Goal: Obtain resource: Obtain resource

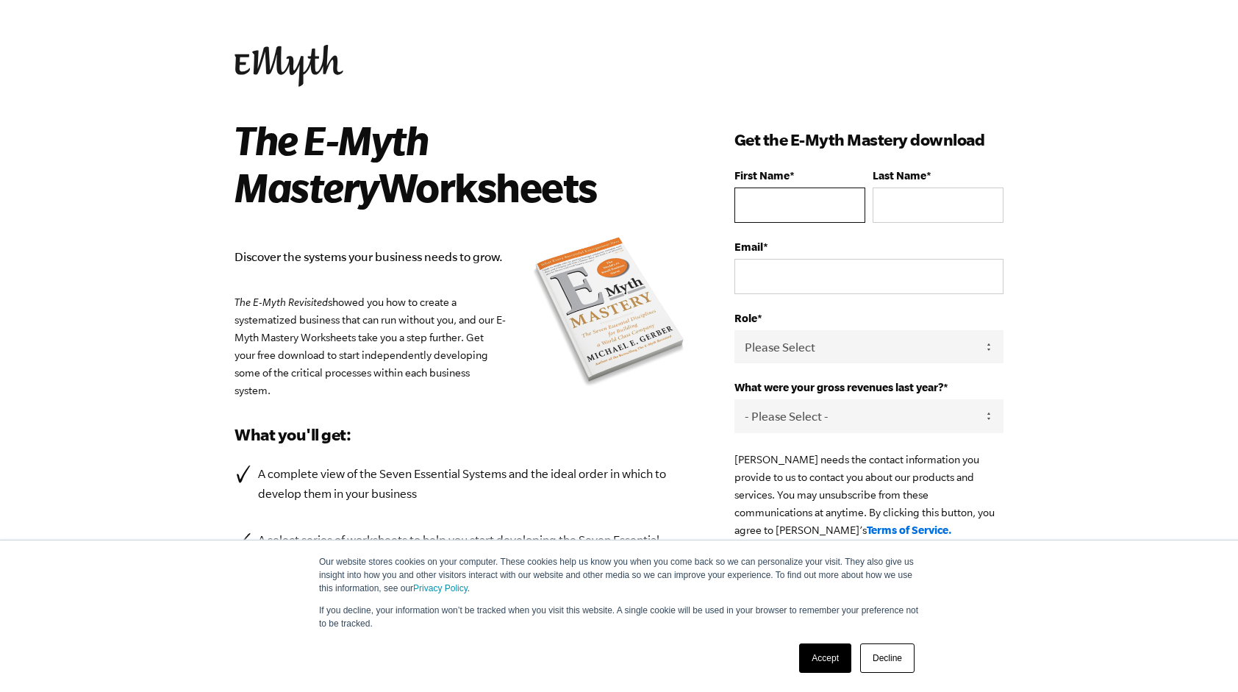
click at [791, 204] on input "First Name *" at bounding box center [799, 204] width 131 height 35
type input "MSM"
type input "Miriam Mishkin"
type input "[EMAIL_ADDRESS][DOMAIN_NAME]"
click at [895, 208] on input "Miriam Mishkin" at bounding box center [937, 204] width 131 height 35
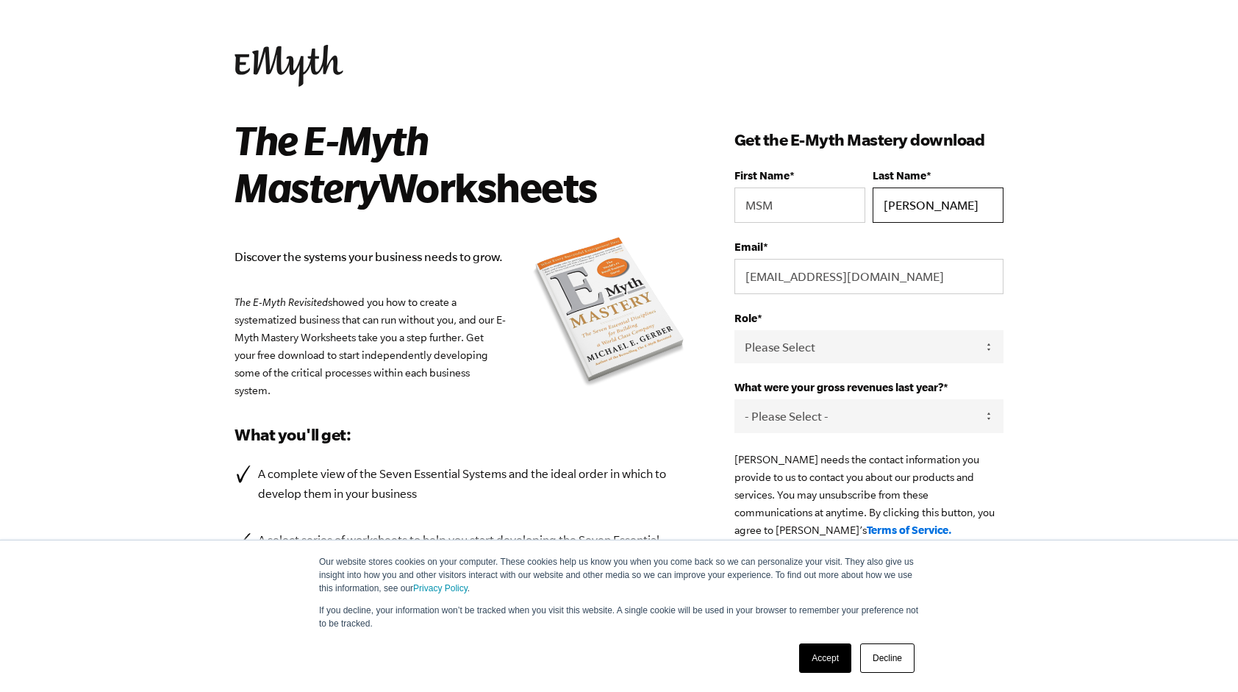
click at [895, 208] on input "Miriam Mishkin" at bounding box center [937, 204] width 131 height 35
drag, startPoint x: 925, startPoint y: 206, endPoint x: 854, endPoint y: 207, distance: 70.6
click at [854, 207] on fieldset "First Name * MSM Last Name * Miriam Mishkin" at bounding box center [868, 204] width 269 height 71
type input "Mishkin"
drag, startPoint x: 800, startPoint y: 201, endPoint x: 656, endPoint y: 199, distance: 144.1
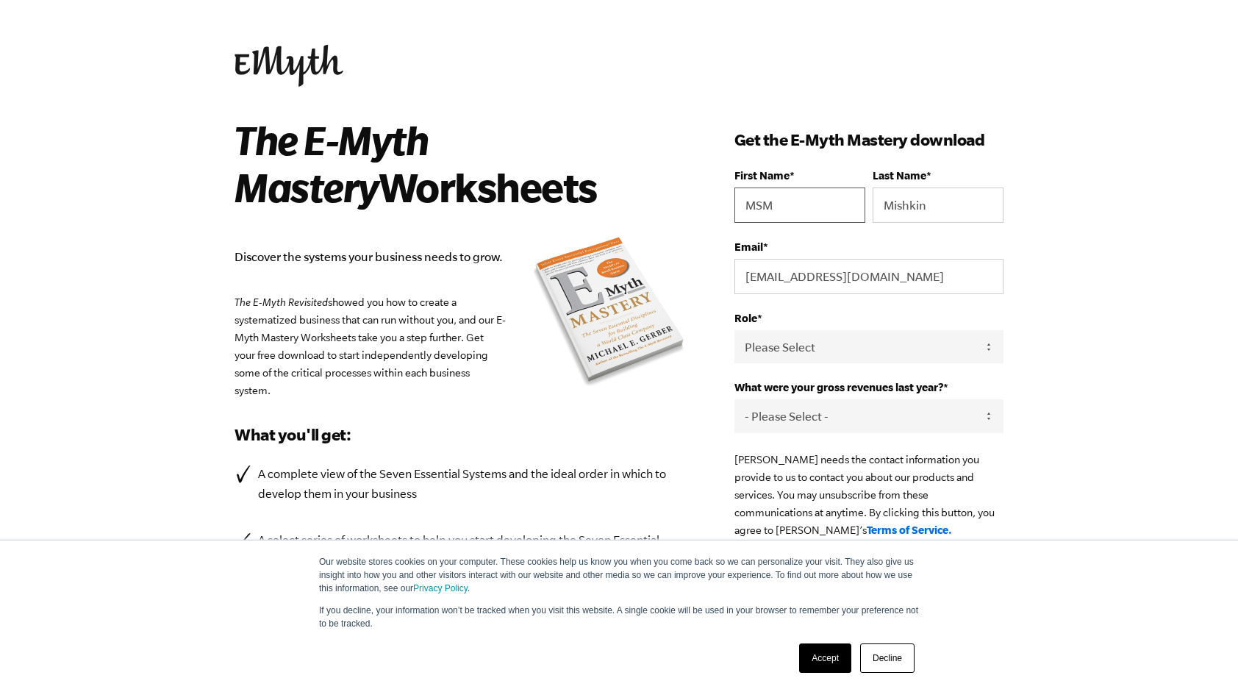
click at [660, 199] on div "The E-Myth Mastery Worksheets Discover the systems your business needs to grow.…" at bounding box center [619, 435] width 804 height 639
paste input "iriam"
type input "Miriam"
click at [654, 198] on h2 "The E-Myth Mastery Worksheets" at bounding box center [451, 163] width 434 height 94
click at [756, 338] on select "Please Select Owner Partner / Co-Owner Executive Employee / Other" at bounding box center [868, 346] width 269 height 33
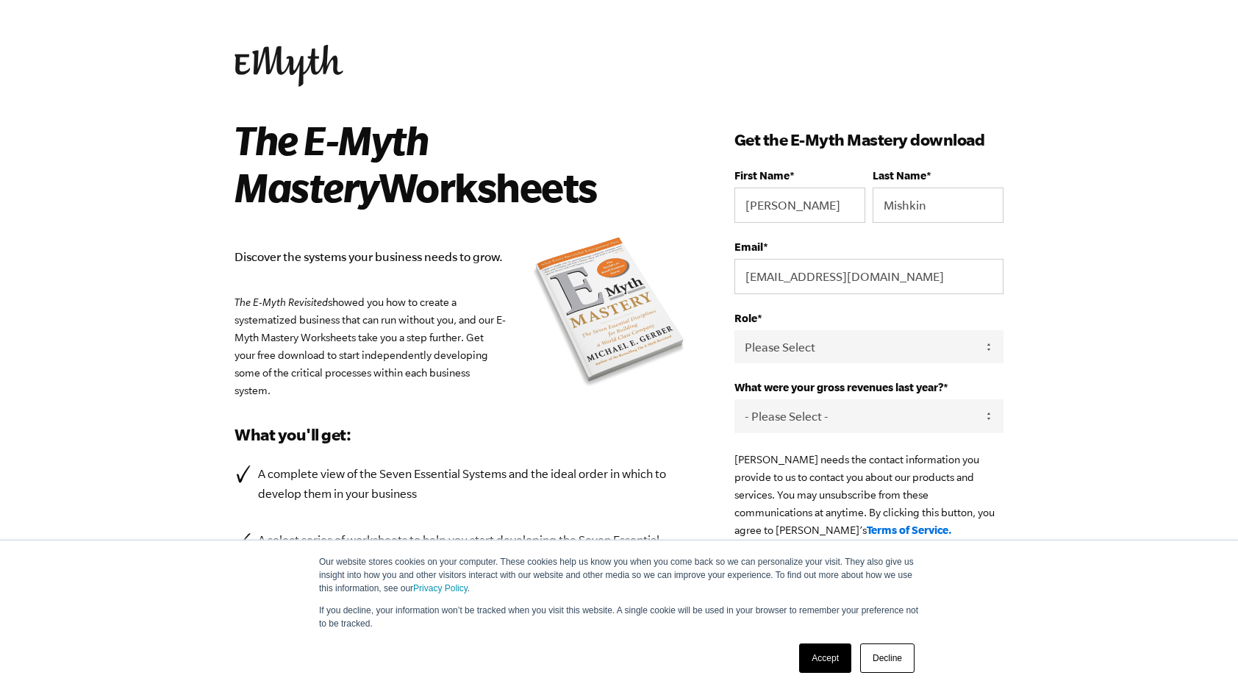
select select "Partner / Co-Owner"
click at [734, 330] on select "Please Select Owner Partner / Co-Owner Executive Employee / Other" at bounding box center [868, 346] width 269 height 33
click at [772, 413] on select "- Please Select - 0-75K 76-150K 151-275K 276-500K 501-750K 751-1M 1-2.5M 2.5-5M…" at bounding box center [868, 415] width 269 height 33
click at [734, 399] on select "- Please Select - 0-75K 76-150K 151-275K 276-500K 501-750K 751-1M 1-2.5M 2.5-5M…" at bounding box center [868, 415] width 269 height 33
click at [778, 413] on select "- Please Select - 0-75K 76-150K 151-275K 276-500K 501-750K 751-1M 1-2.5M 2.5-5M…" at bounding box center [868, 415] width 269 height 33
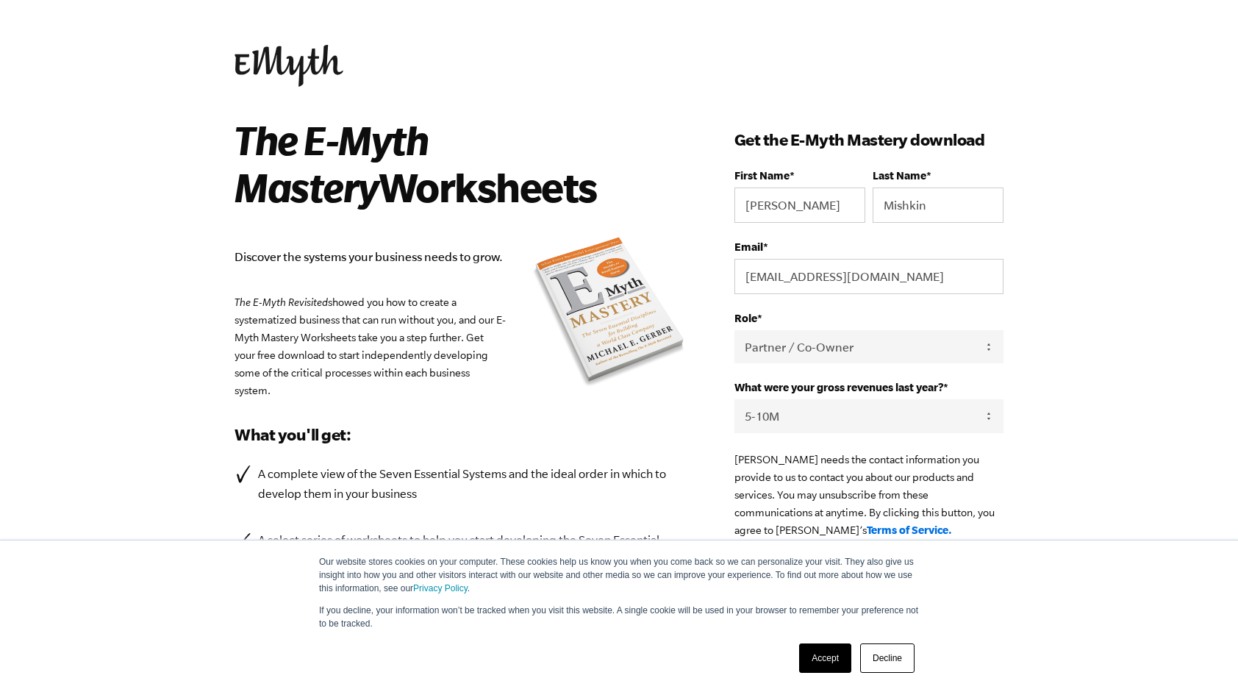
select select "2.5-5M"
click at [734, 399] on select "- Please Select - 0-75K 76-150K 151-275K 276-500K 501-750K 751-1M 1-2.5M 2.5-5M…" at bounding box center [868, 415] width 269 height 33
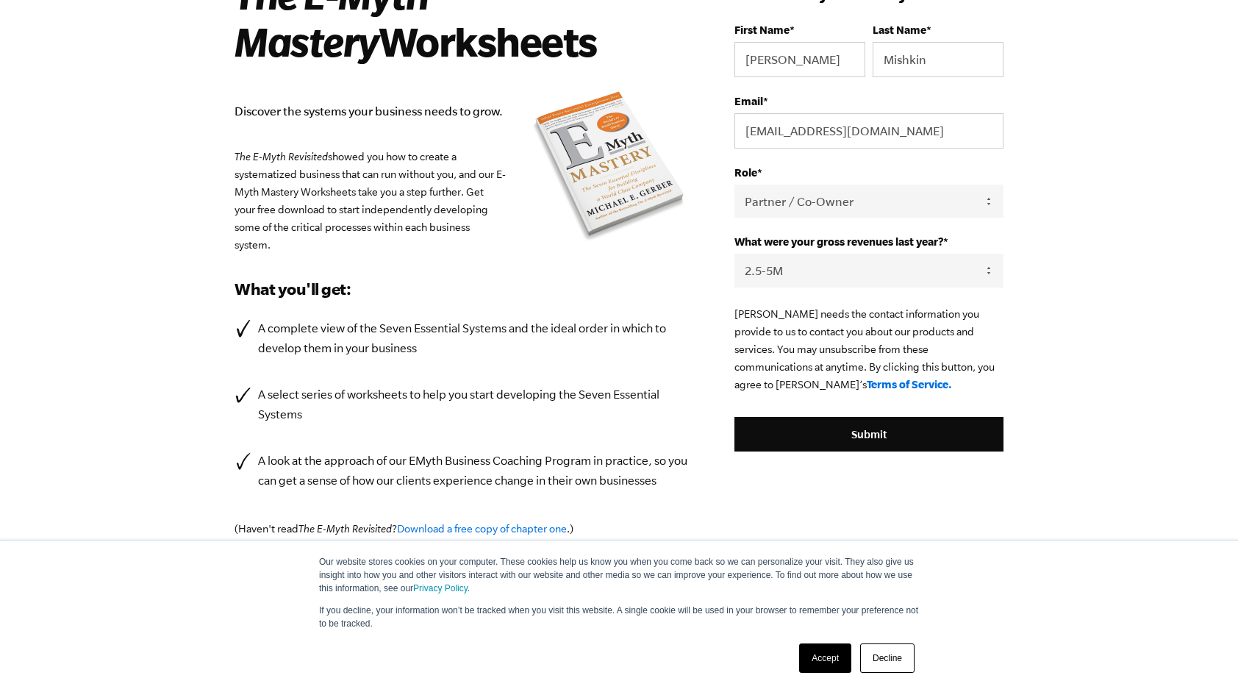
scroll to position [147, 0]
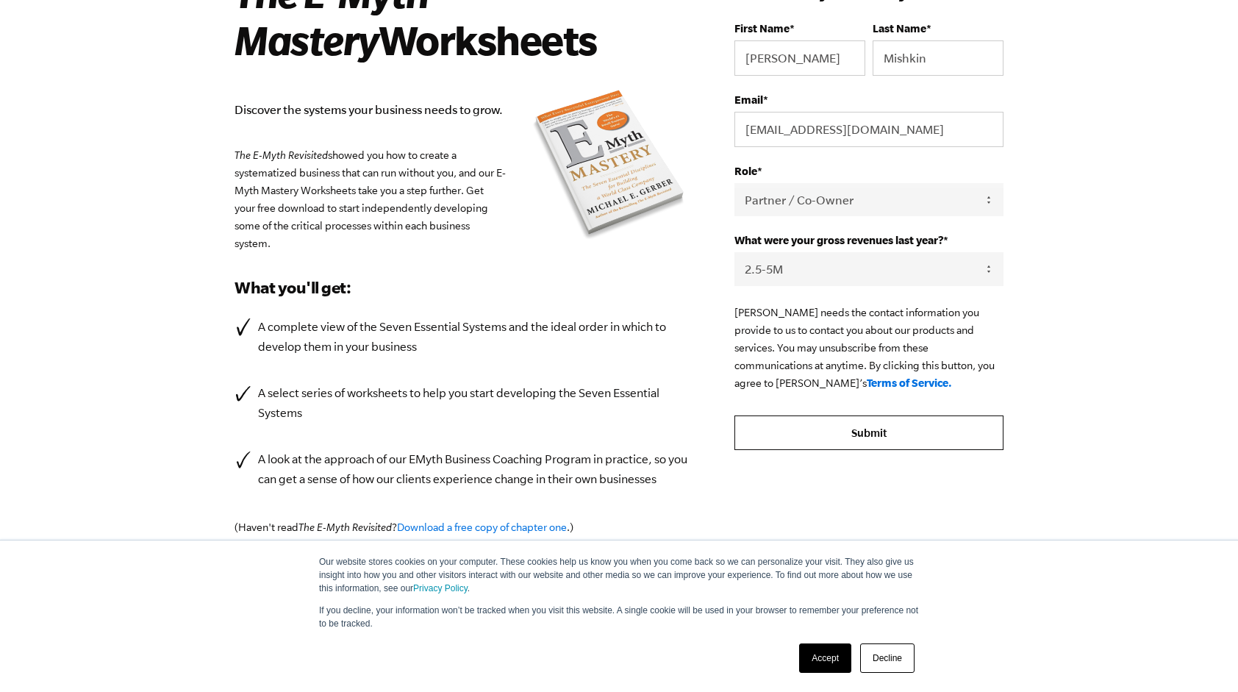
click at [883, 438] on input "Submit" at bounding box center [868, 432] width 269 height 35
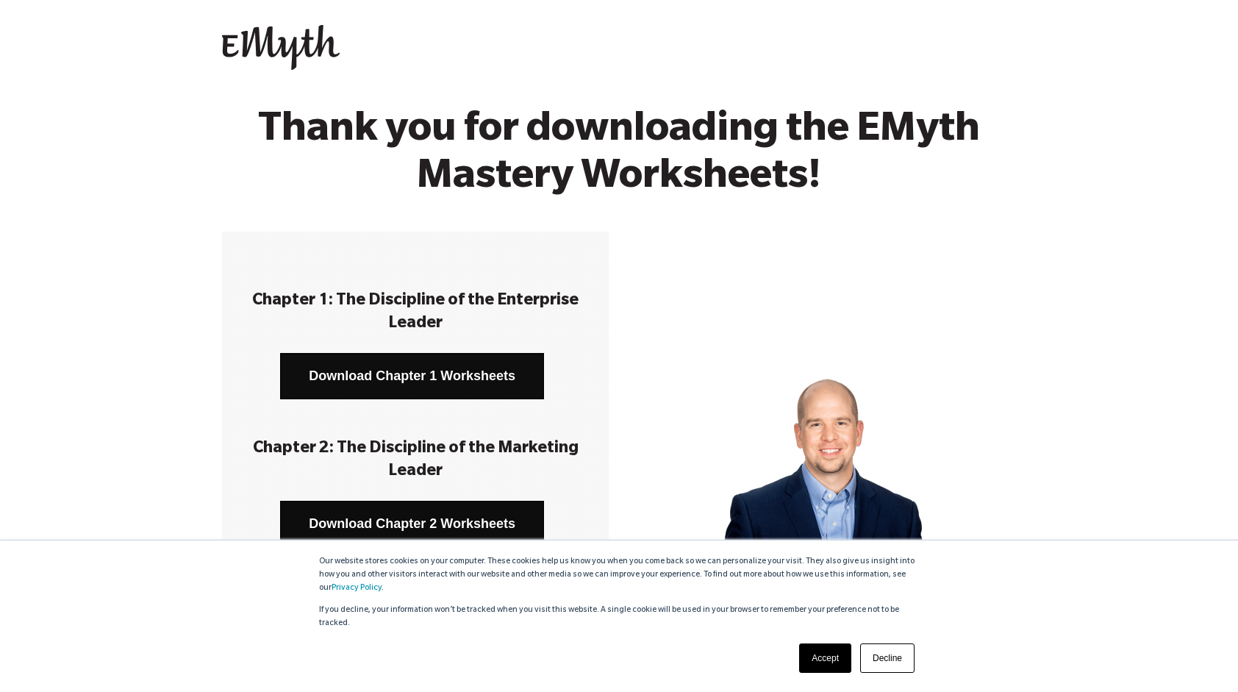
click at [357, 375] on link "Download Chapter 1 Worksheets" at bounding box center [412, 376] width 264 height 46
click at [463, 527] on link "Download Chapter 2 Worksheets" at bounding box center [412, 524] width 264 height 46
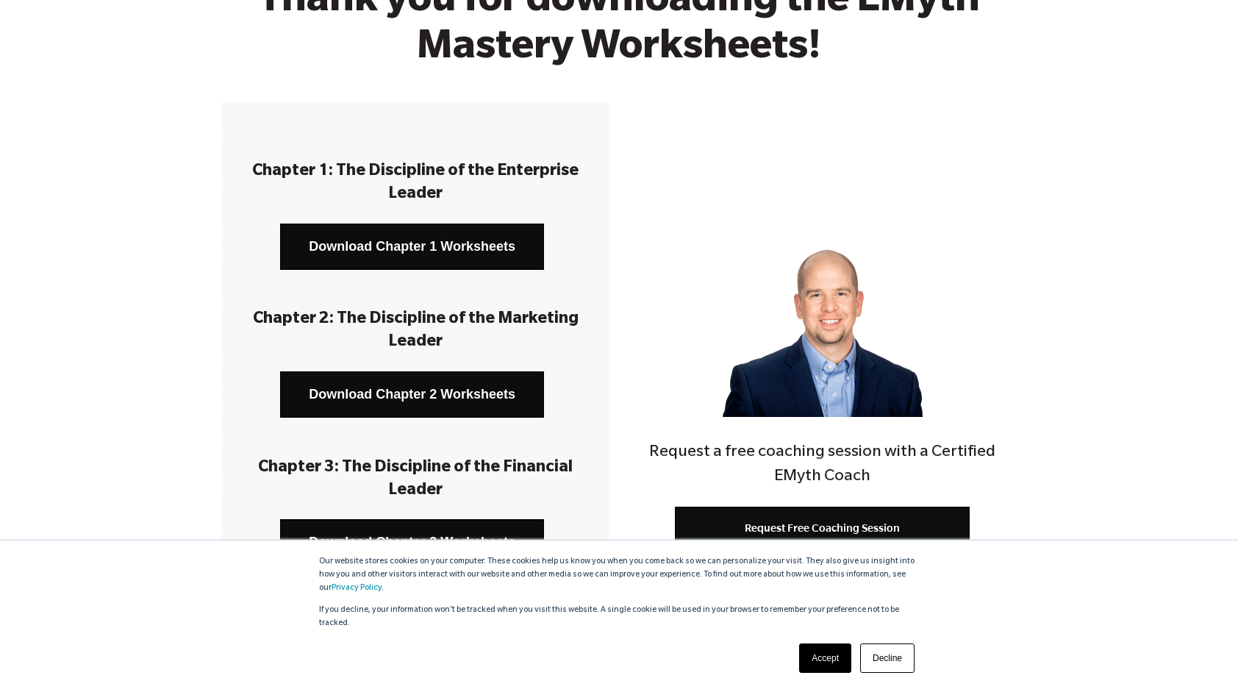
scroll to position [147, 0]
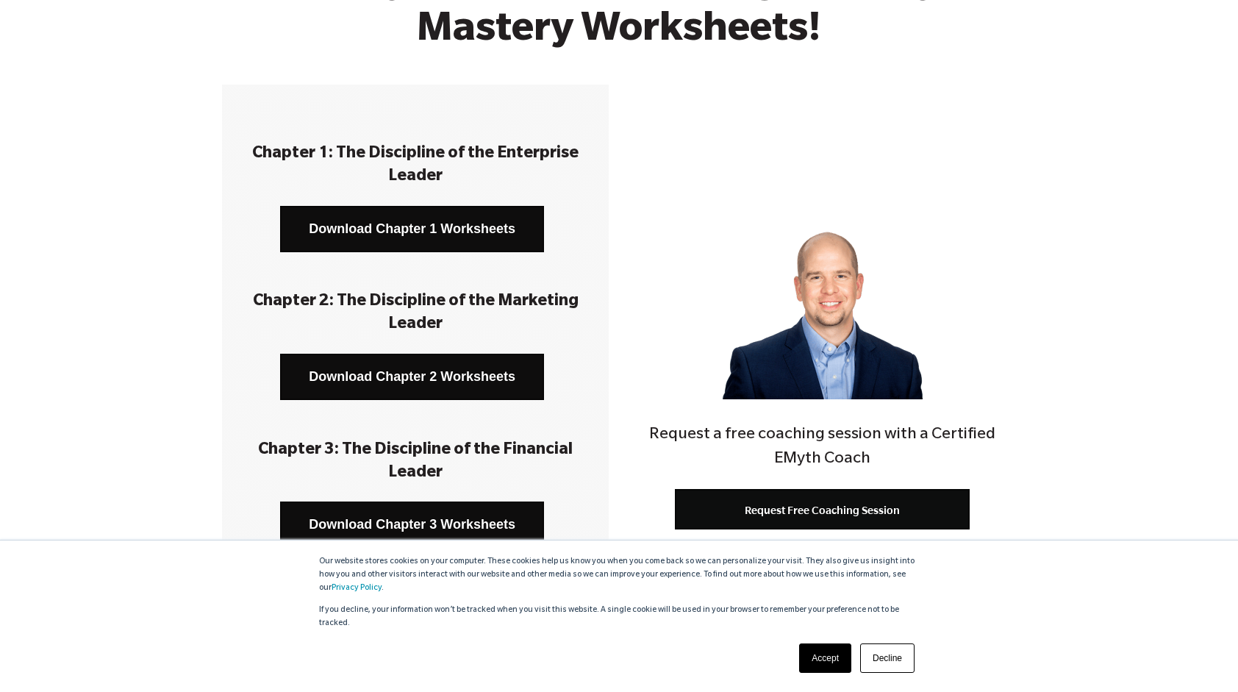
click at [822, 656] on link "Accept" at bounding box center [825, 657] width 52 height 29
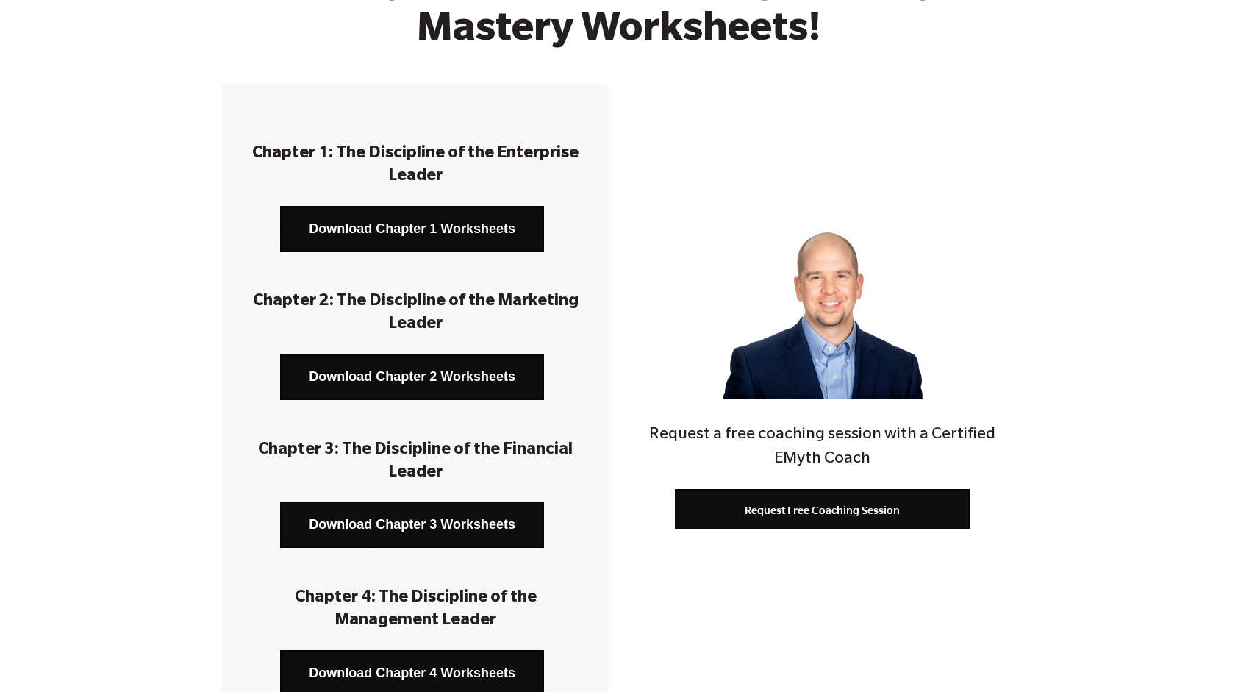
scroll to position [0, 0]
click at [347, 526] on link "Download Chapter 3 Worksheets" at bounding box center [412, 524] width 264 height 46
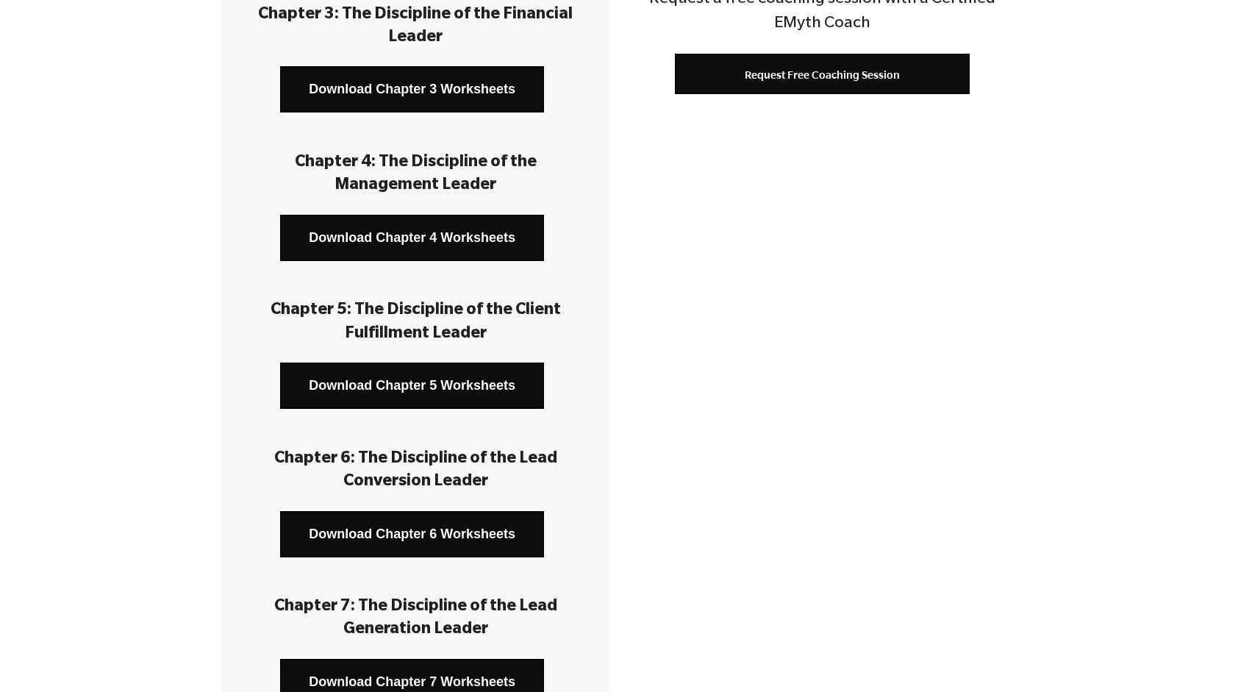
scroll to position [588, 0]
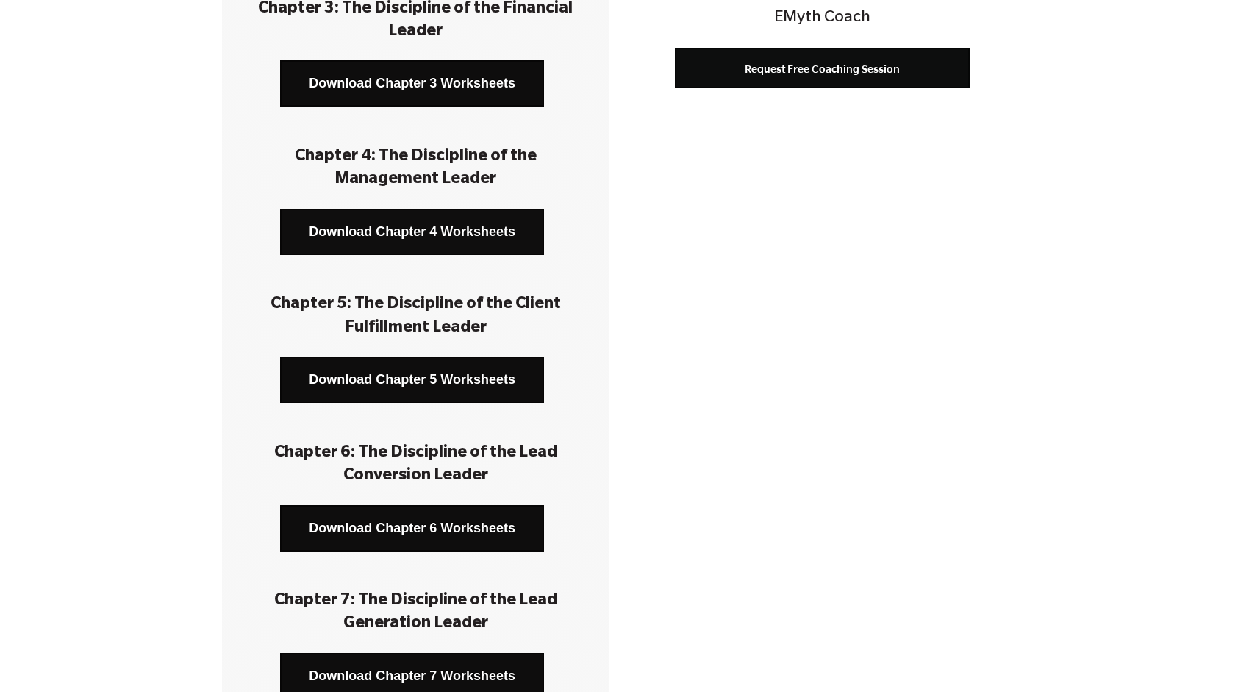
click at [368, 236] on link "Download Chapter 4 Worksheets" at bounding box center [412, 232] width 264 height 46
click at [392, 384] on link "Download Chapter 5 Worksheets" at bounding box center [412, 379] width 264 height 46
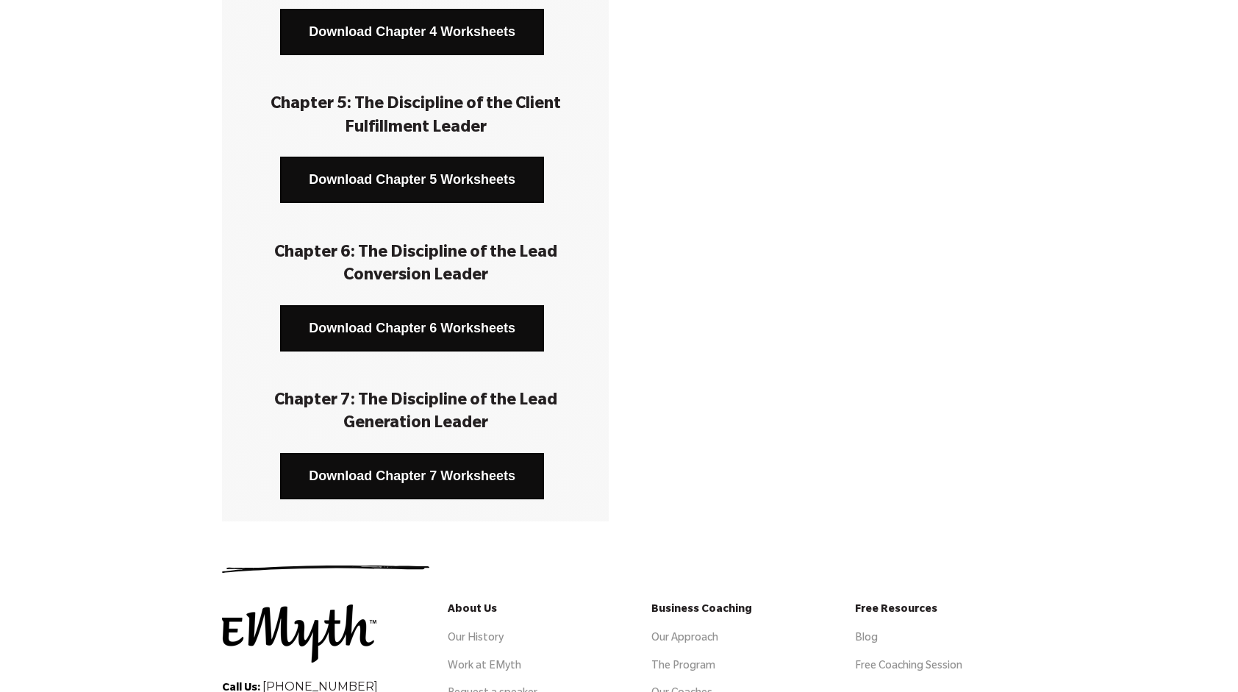
scroll to position [808, 0]
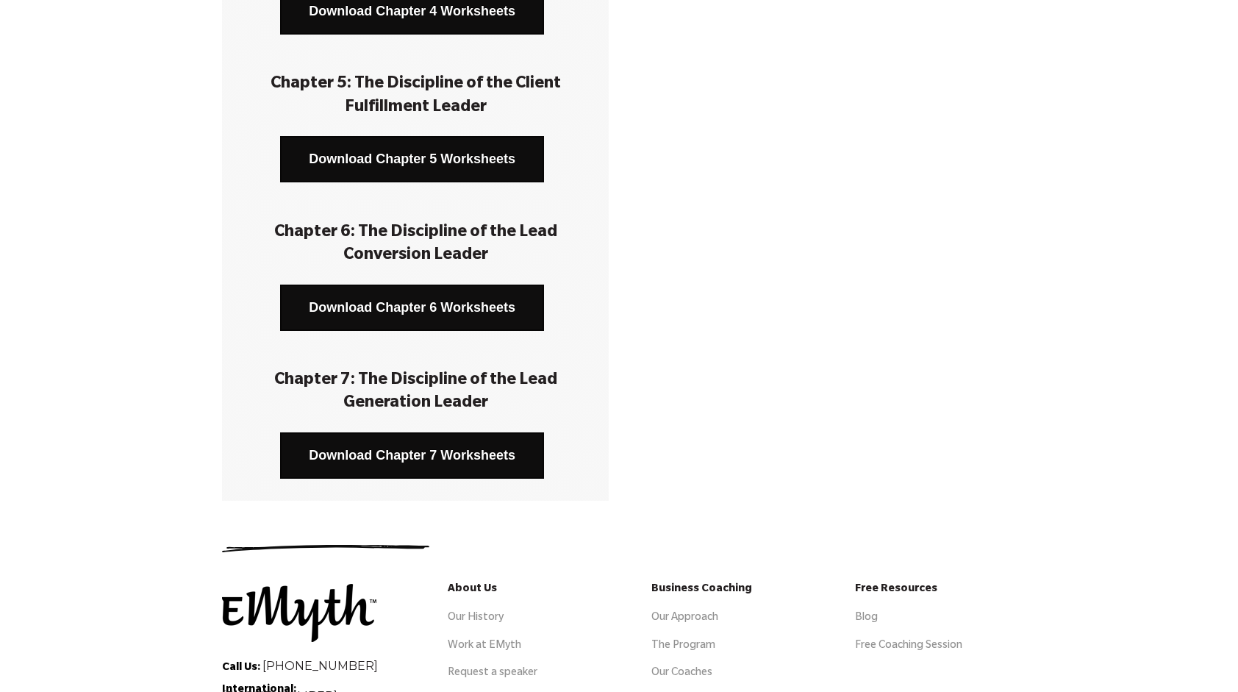
click at [410, 304] on link "Download Chapter 6 Worksheets" at bounding box center [412, 307] width 264 height 46
click at [423, 464] on link "Download Chapter 7 Worksheets" at bounding box center [412, 455] width 264 height 46
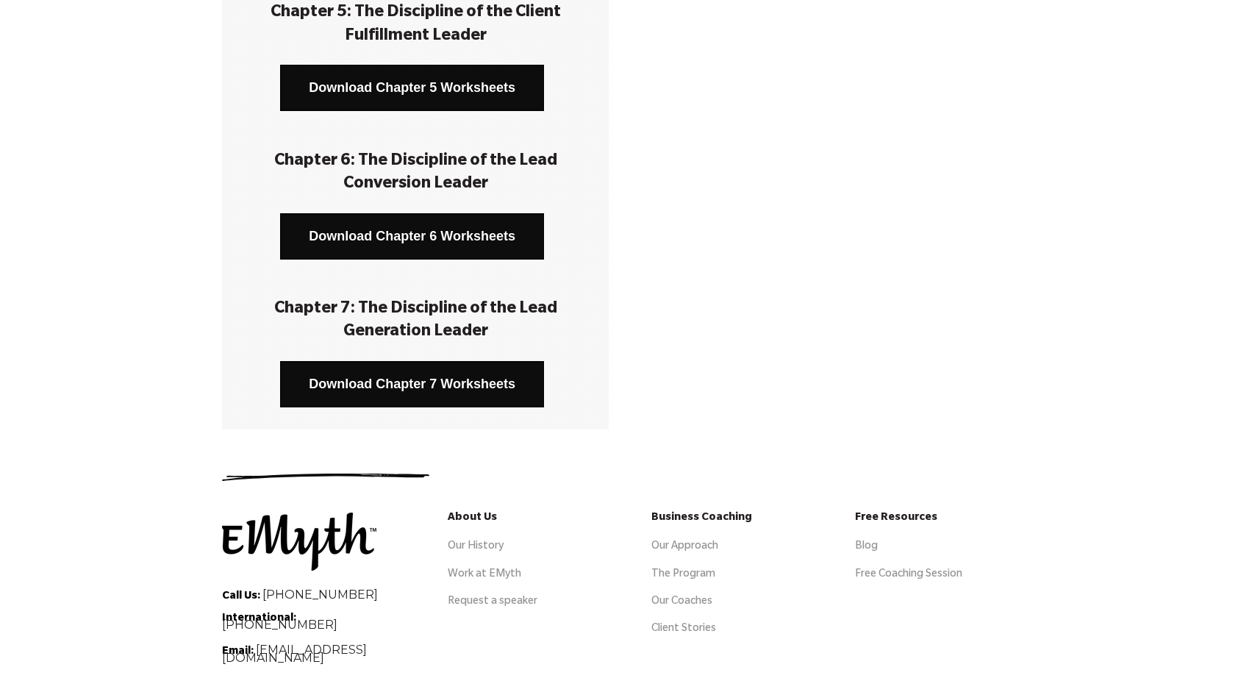
scroll to position [882, 0]
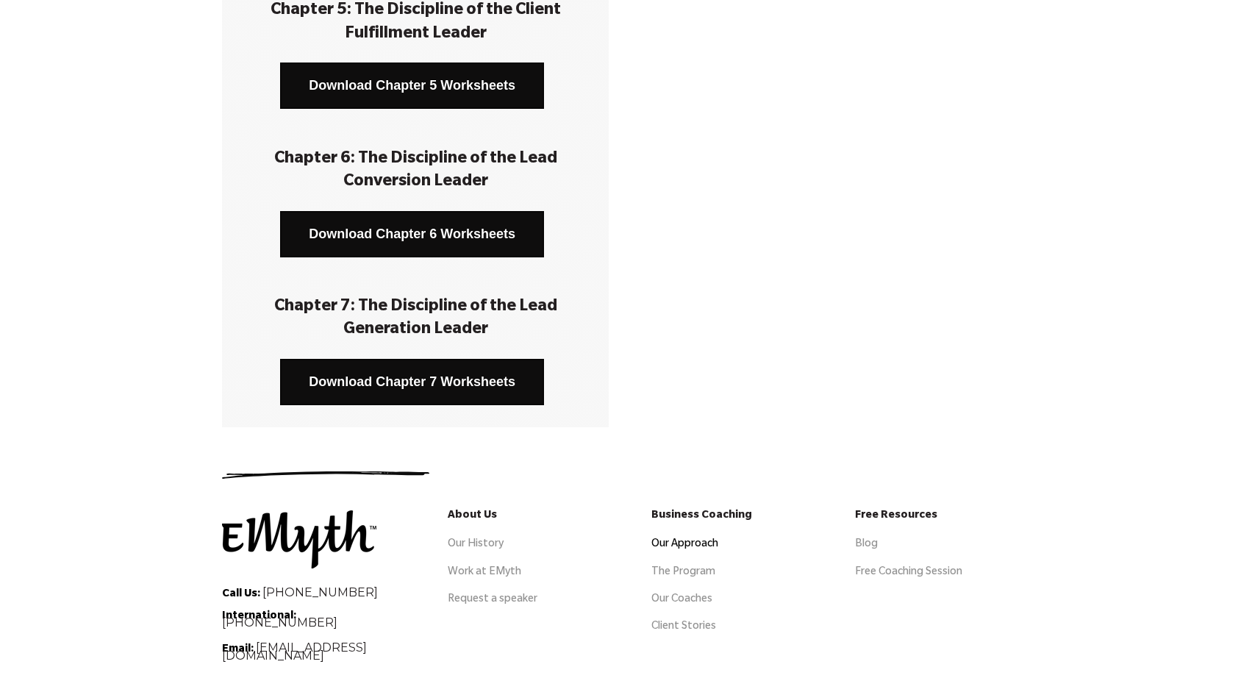
click at [697, 540] on link "Our Approach" at bounding box center [684, 545] width 67 height 12
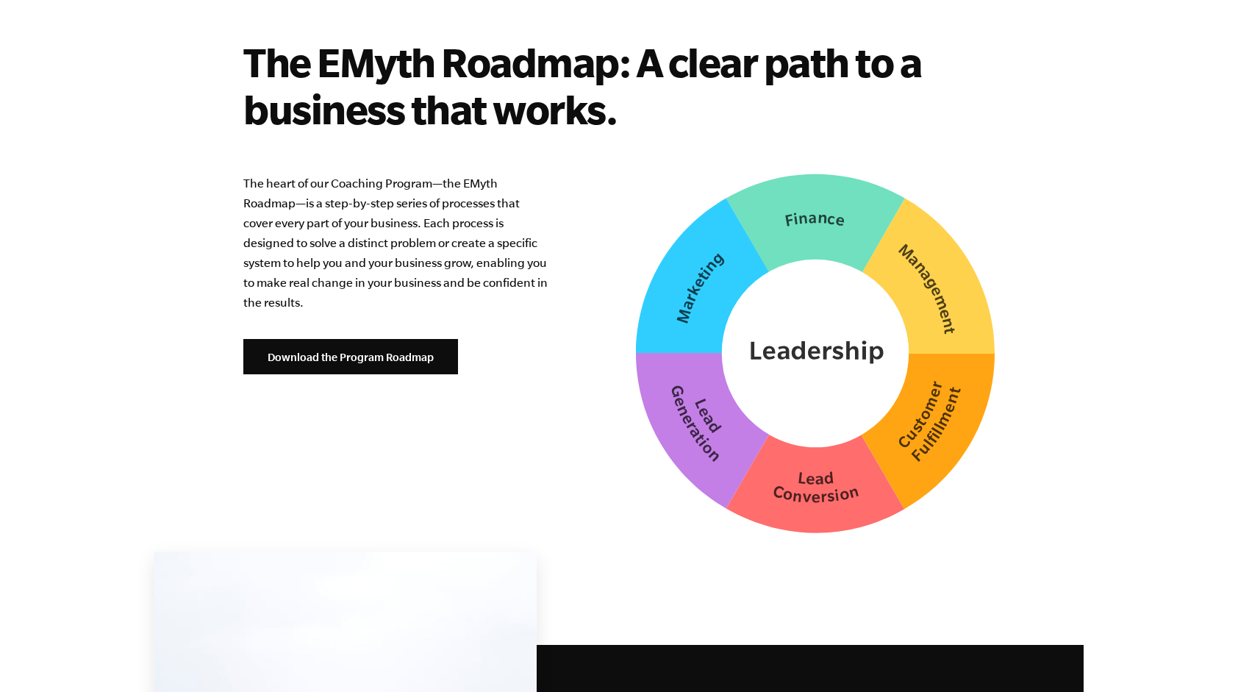
scroll to position [3675, 0]
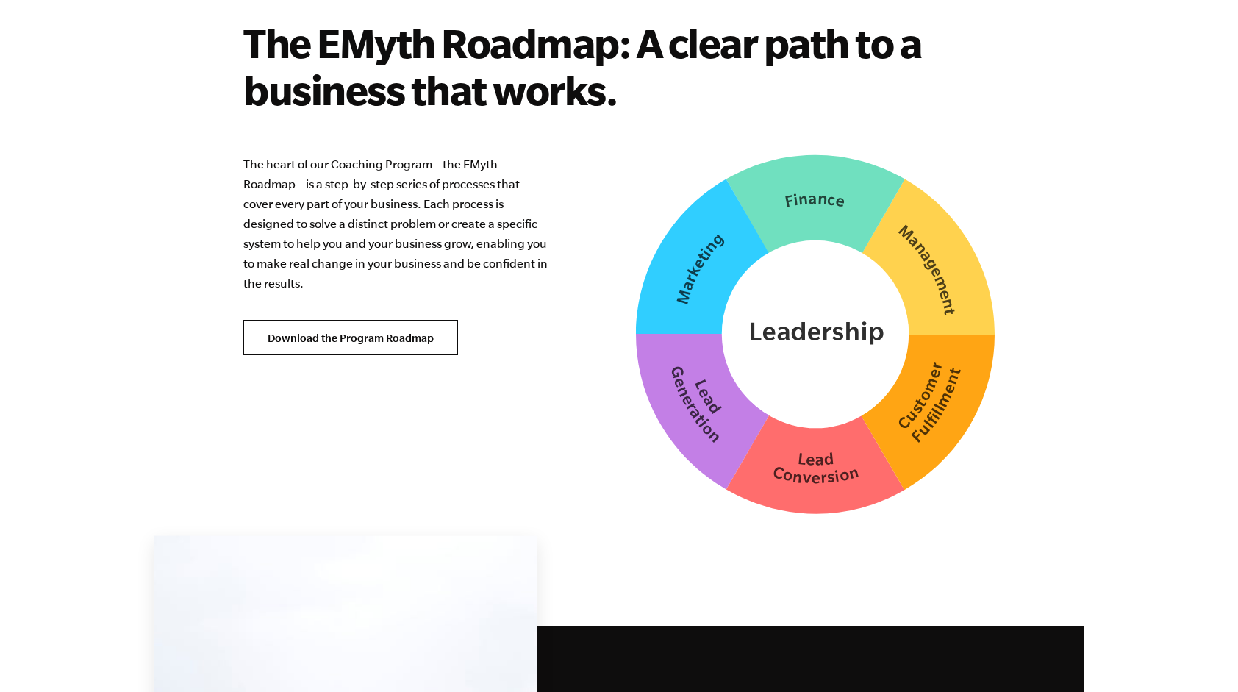
click at [354, 320] on link "Download the Program Roadmap" at bounding box center [350, 337] width 215 height 35
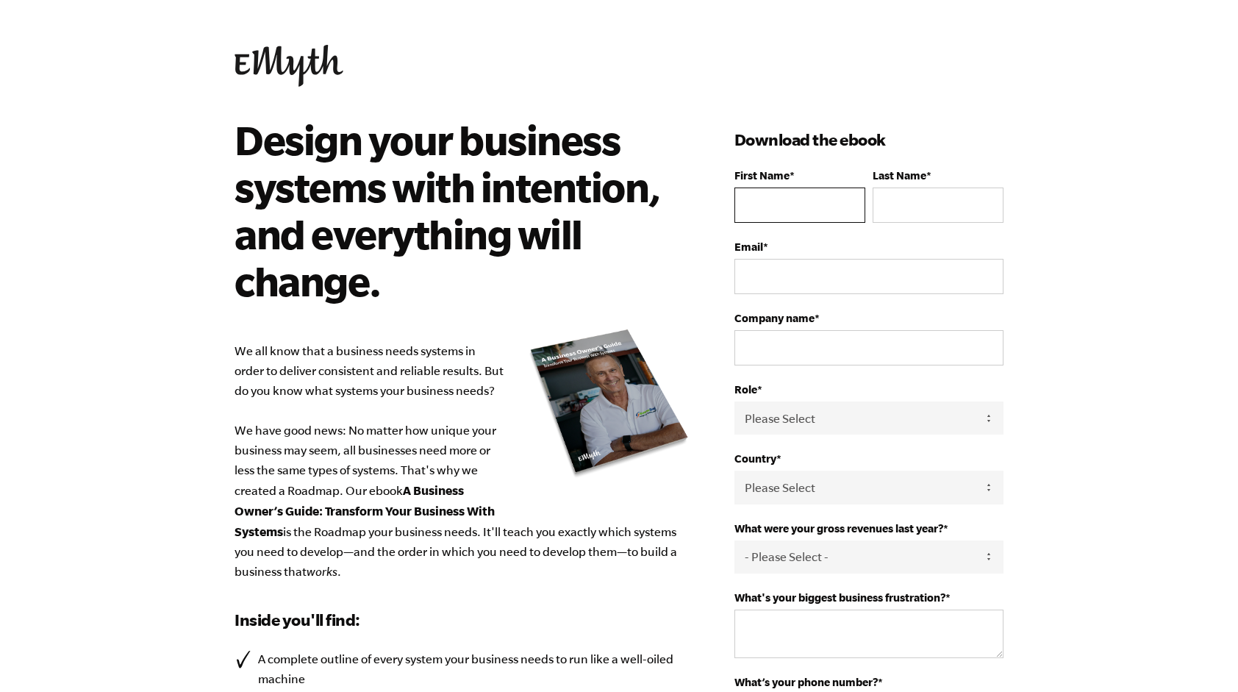
click at [763, 203] on input "First Name *" at bounding box center [799, 204] width 131 height 35
type input "[PERSON_NAME]"
type input "Mishkin"
type input "[EMAIL_ADDRESS][DOMAIN_NAME]"
click at [792, 360] on input "Company name *" at bounding box center [868, 347] width 269 height 35
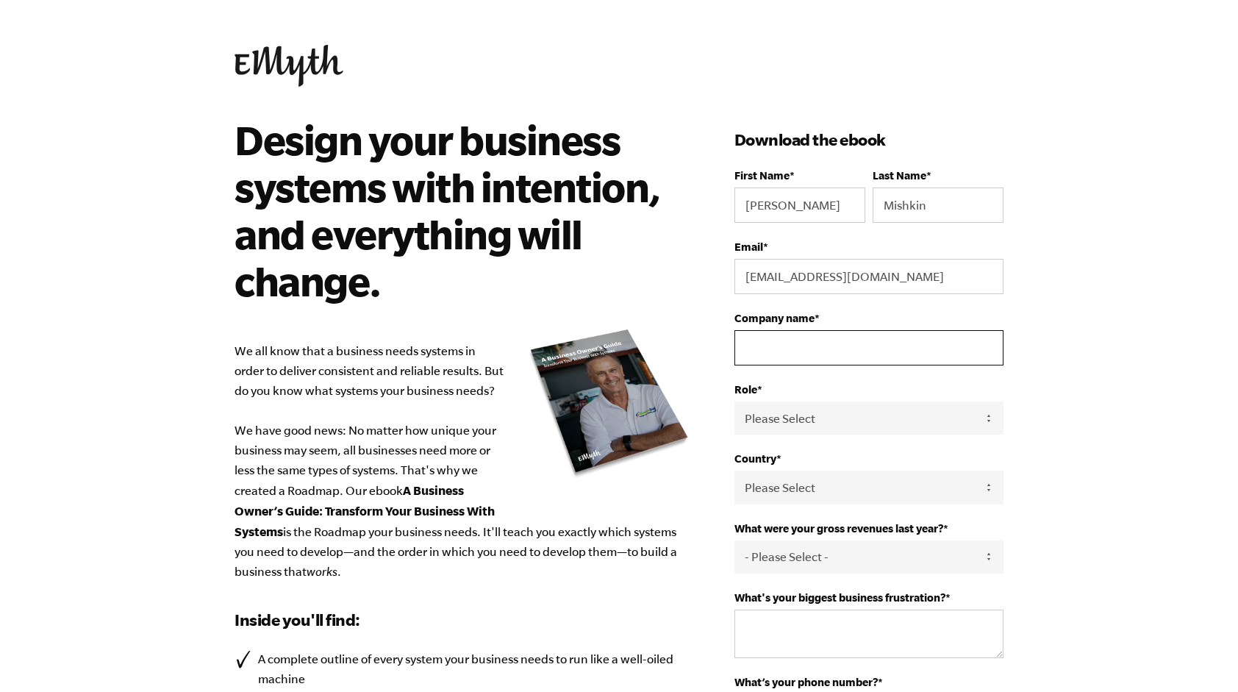
type input "Artemis Plastics"
type input "3527323244"
click at [826, 417] on select "Please Select Owner Partner / Co-Owner Executive Employee / Other" at bounding box center [868, 417] width 269 height 33
select select "Partner / Co-Owner"
click at [734, 401] on select "Please Select Owner Partner / Co-Owner Executive Employee / Other" at bounding box center [868, 417] width 269 height 33
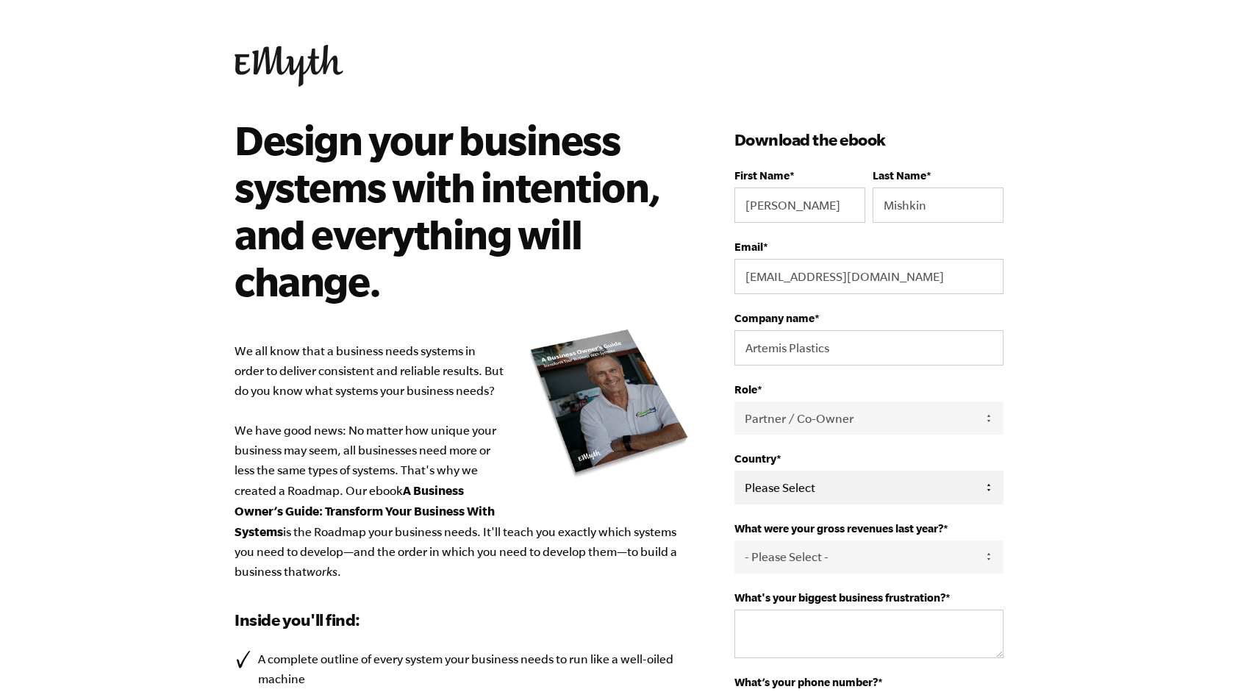
click at [848, 491] on select "Please Select United States Afghanistan Åland Islands Albania Algeria American …" at bounding box center [868, 486] width 269 height 33
select select "United States"
click at [734, 470] on select "Please Select United States Afghanistan Åland Islands Albania Algeria American …" at bounding box center [868, 486] width 269 height 33
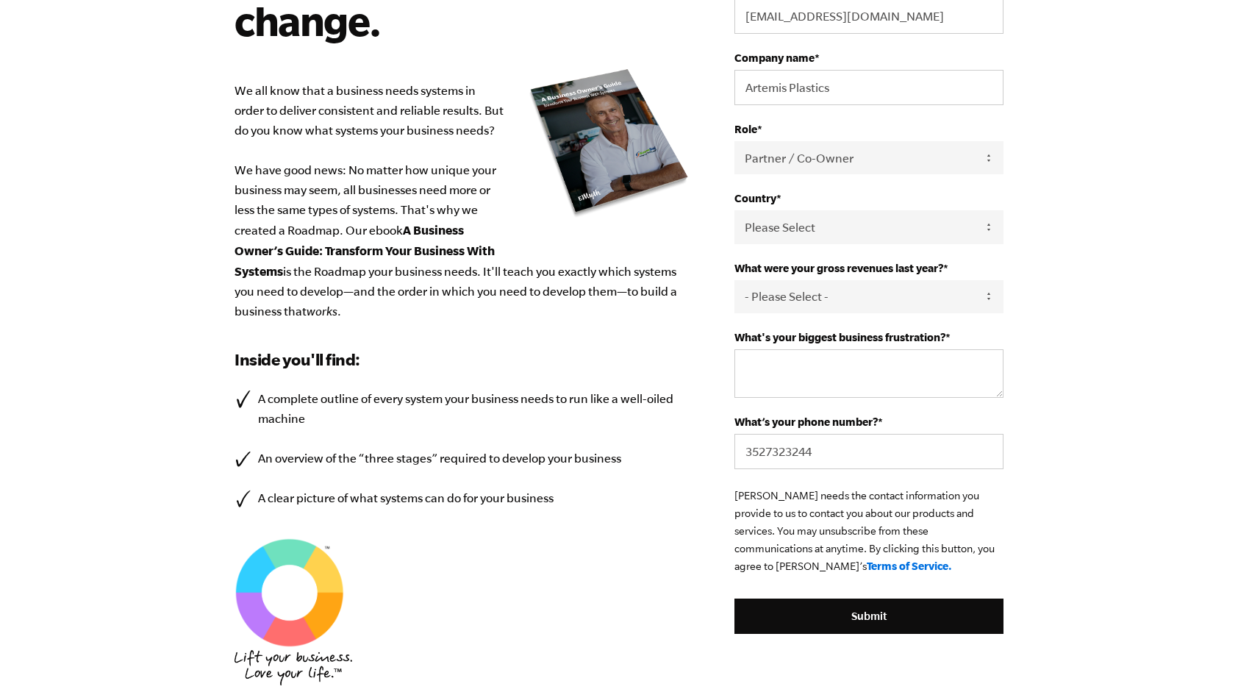
scroll to position [294, 0]
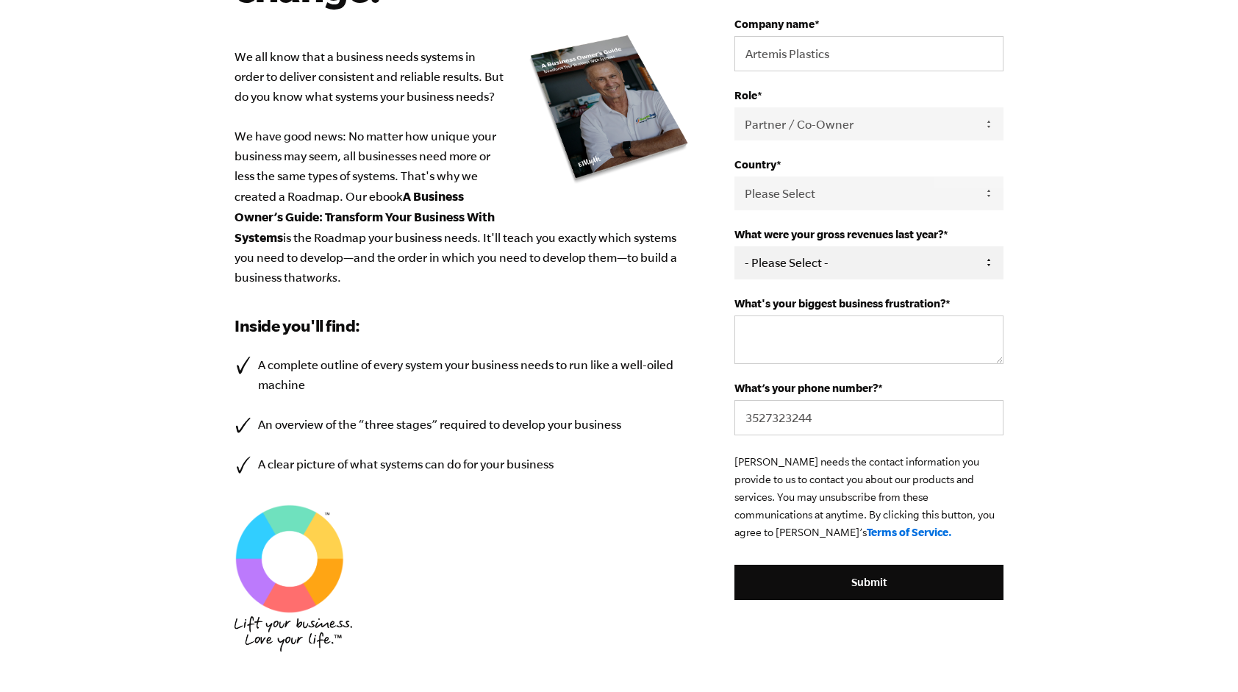
click at [802, 265] on select "- Please Select - 0-75K 76-150K 151-275K 276-500K 501-750K 751-1M 1-2.5M 2.5-5M…" at bounding box center [868, 262] width 269 height 33
select select "2.5-5M"
click at [734, 246] on select "- Please Select - 0-75K 76-150K 151-275K 276-500K 501-750K 751-1M 1-2.5M 2.5-5M…" at bounding box center [868, 262] width 269 height 33
click at [783, 337] on textarea "What's your biggest business frustration? *" at bounding box center [868, 339] width 269 height 49
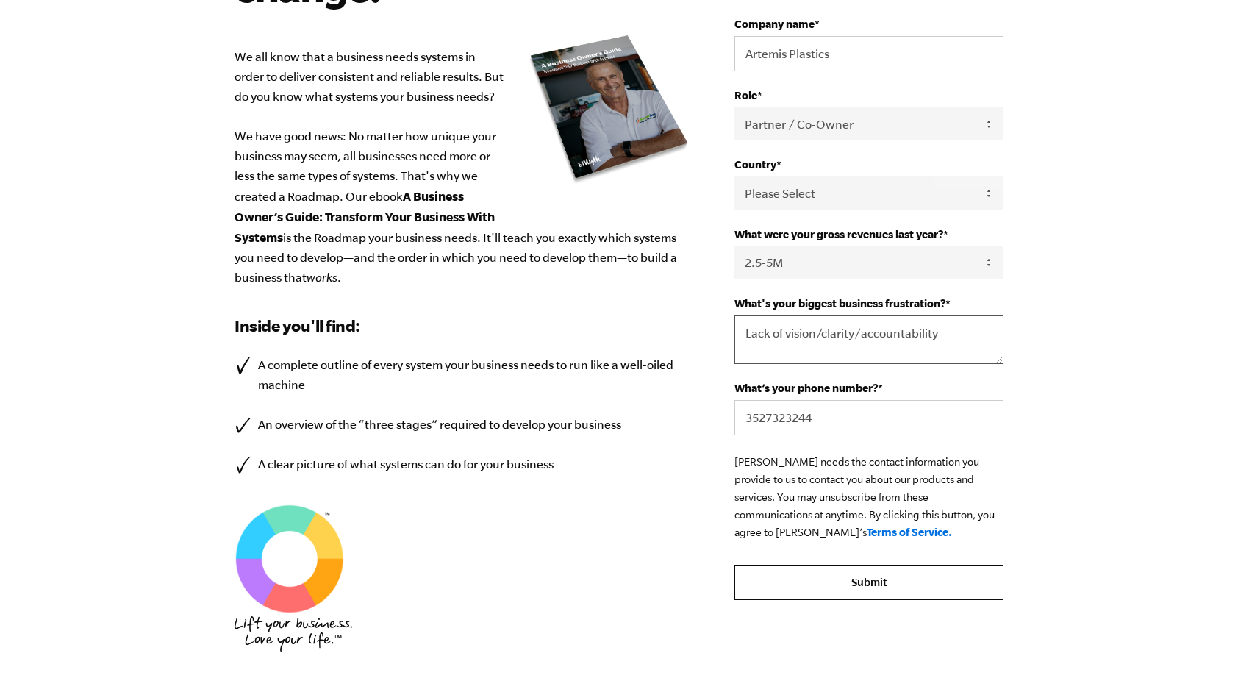
type textarea "Lack of vision/clarity/accountability"
click at [794, 575] on input "Submit" at bounding box center [868, 581] width 269 height 35
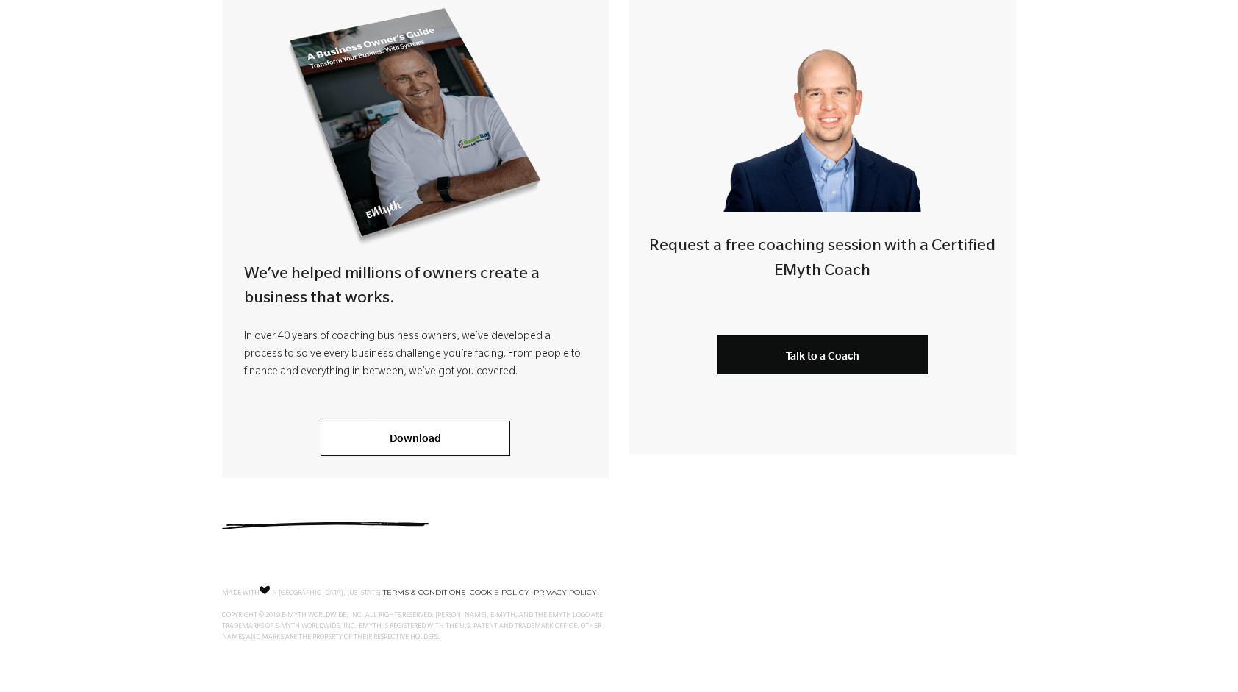
scroll to position [357, 0]
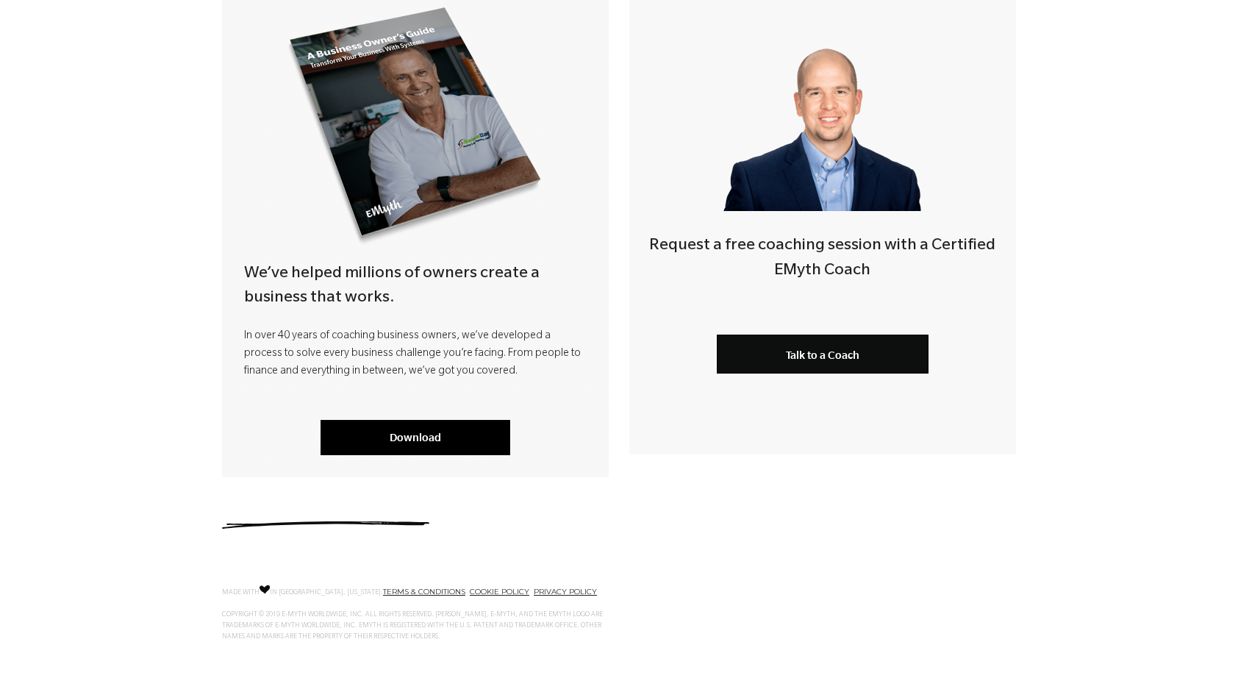
click at [400, 436] on link "Download" at bounding box center [415, 437] width 190 height 35
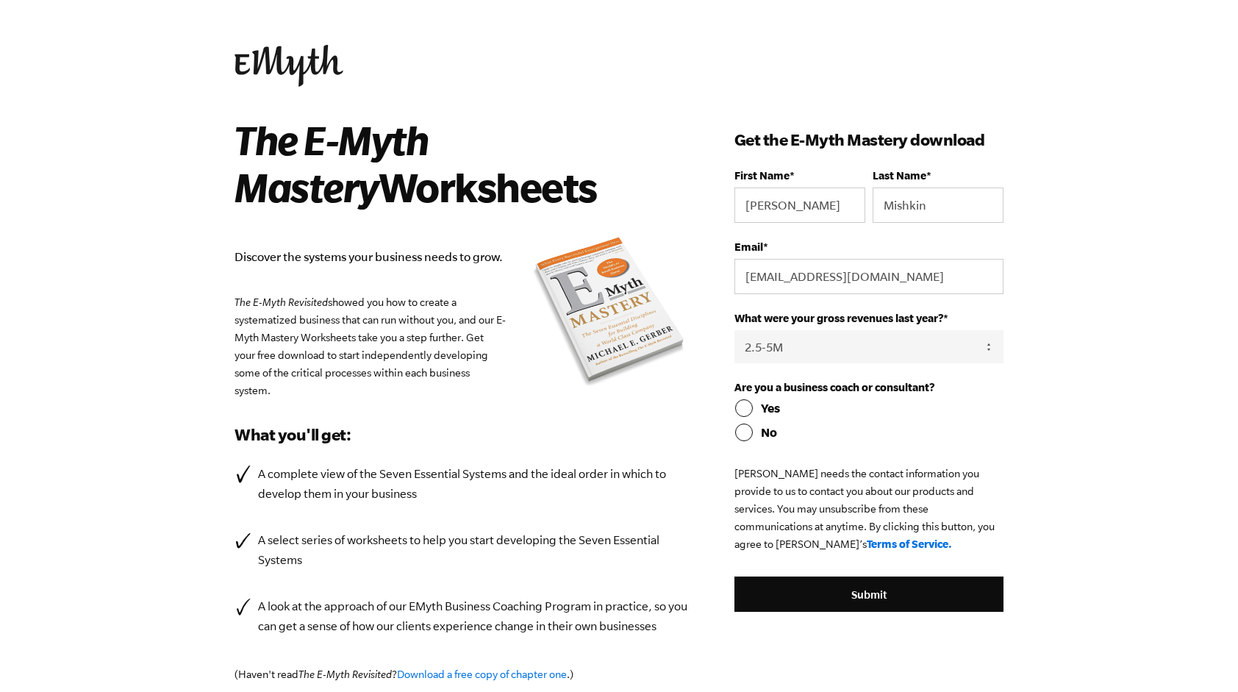
select select "2.5-5M"
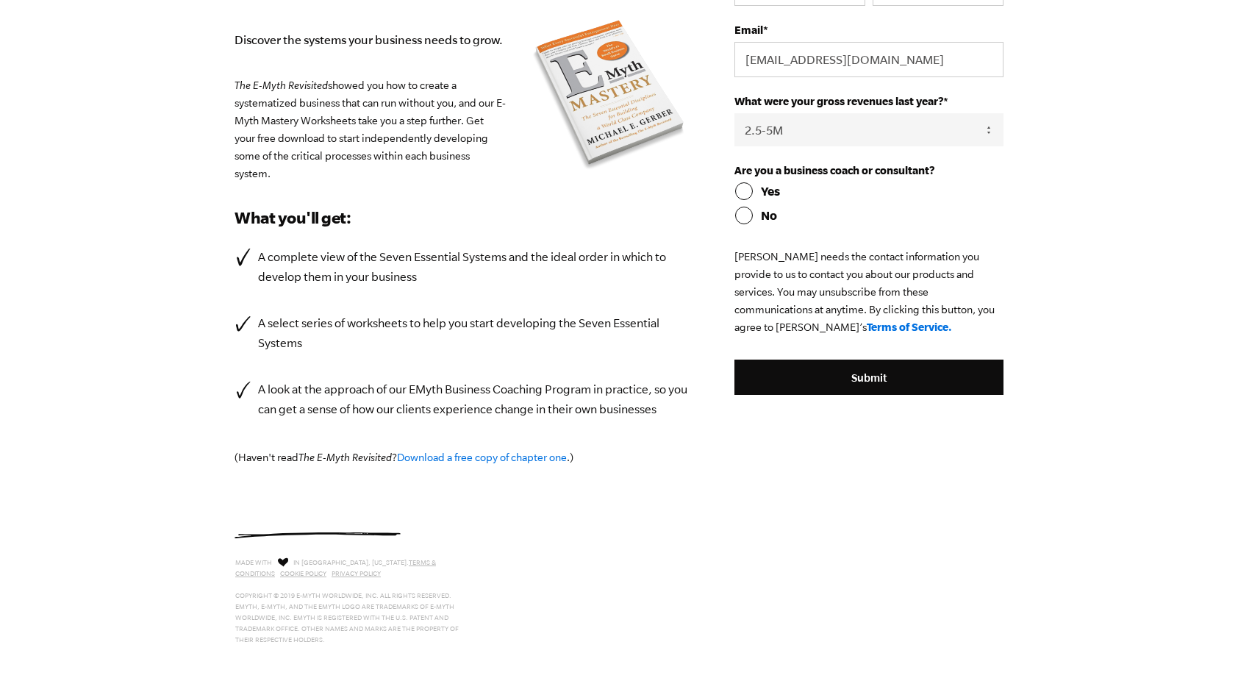
click at [752, 216] on input "No" at bounding box center [868, 216] width 269 height 18
radio input "true"
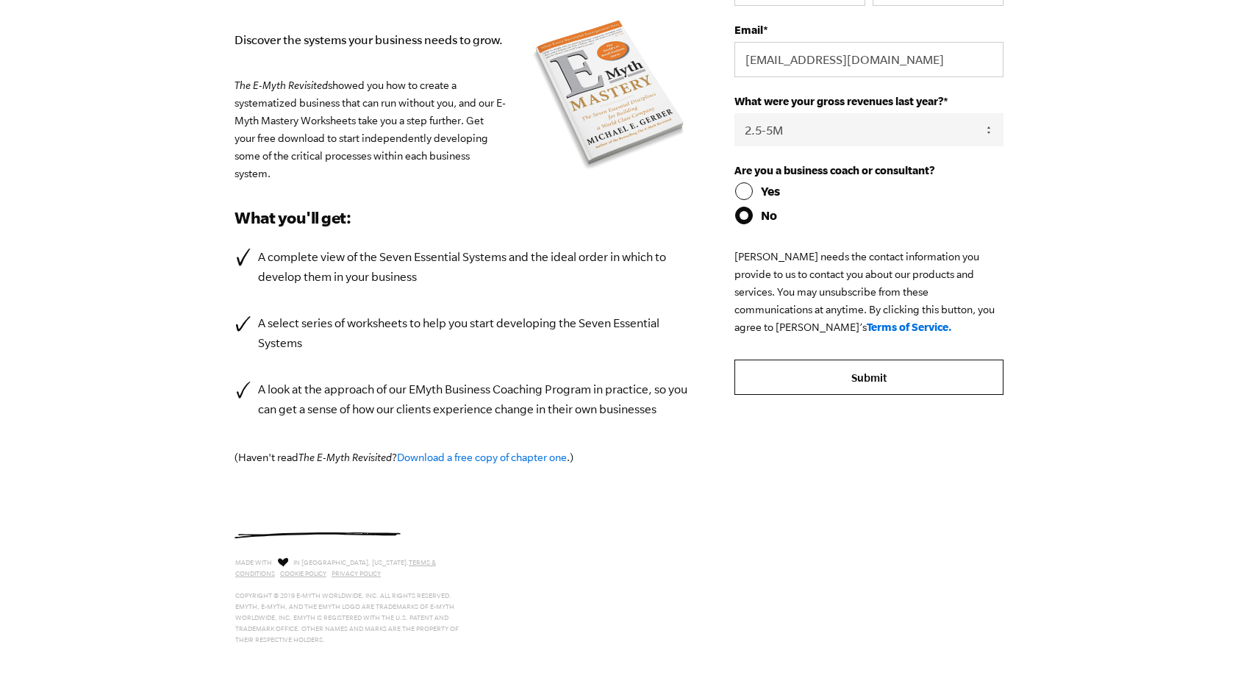
click at [810, 382] on input "Submit" at bounding box center [868, 376] width 269 height 35
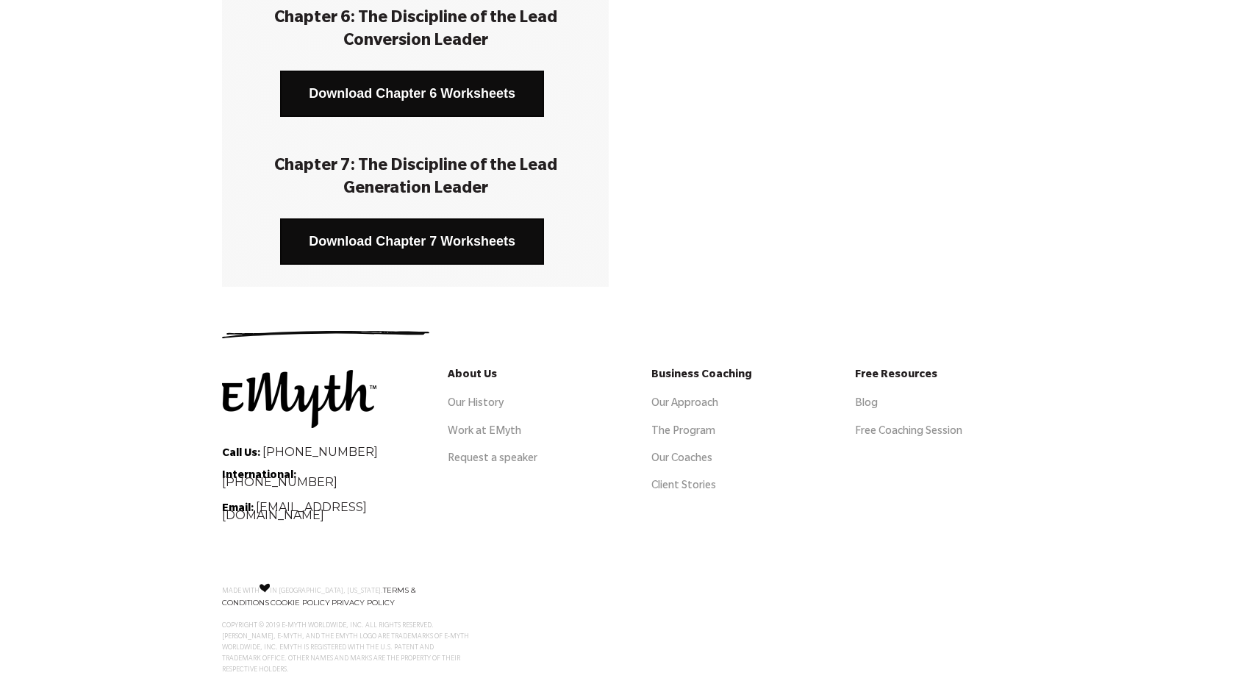
scroll to position [1024, 0]
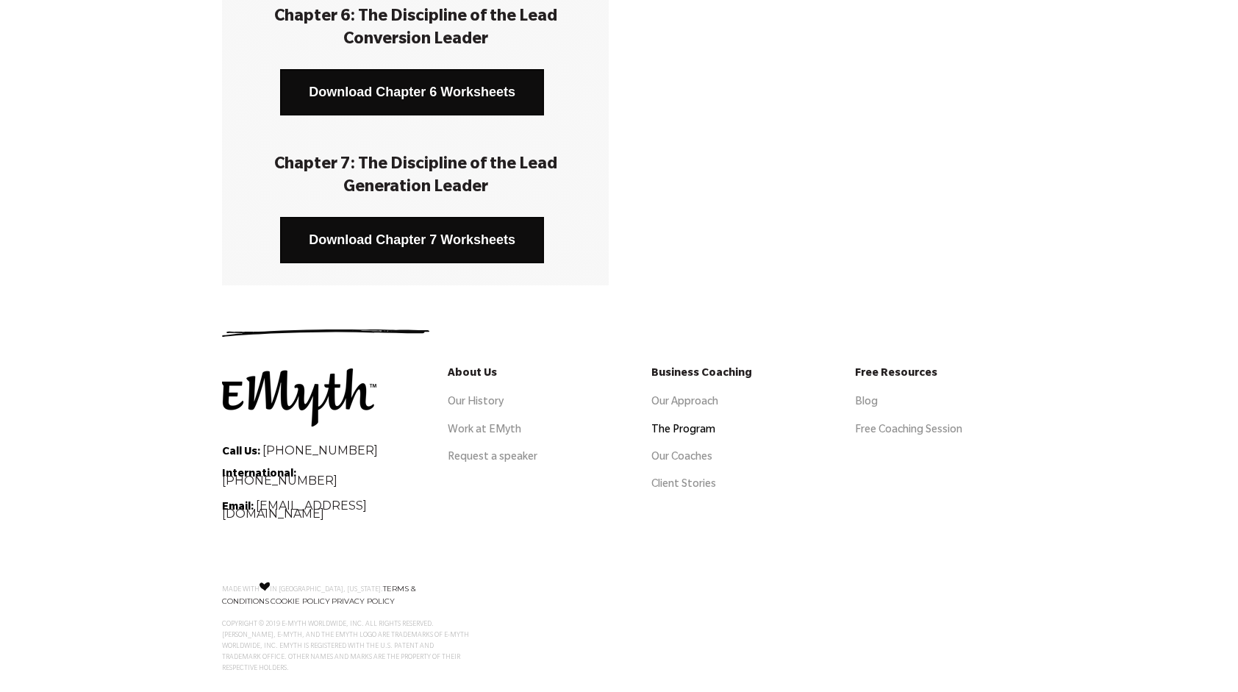
click at [689, 425] on link "The Program" at bounding box center [683, 431] width 64 height 12
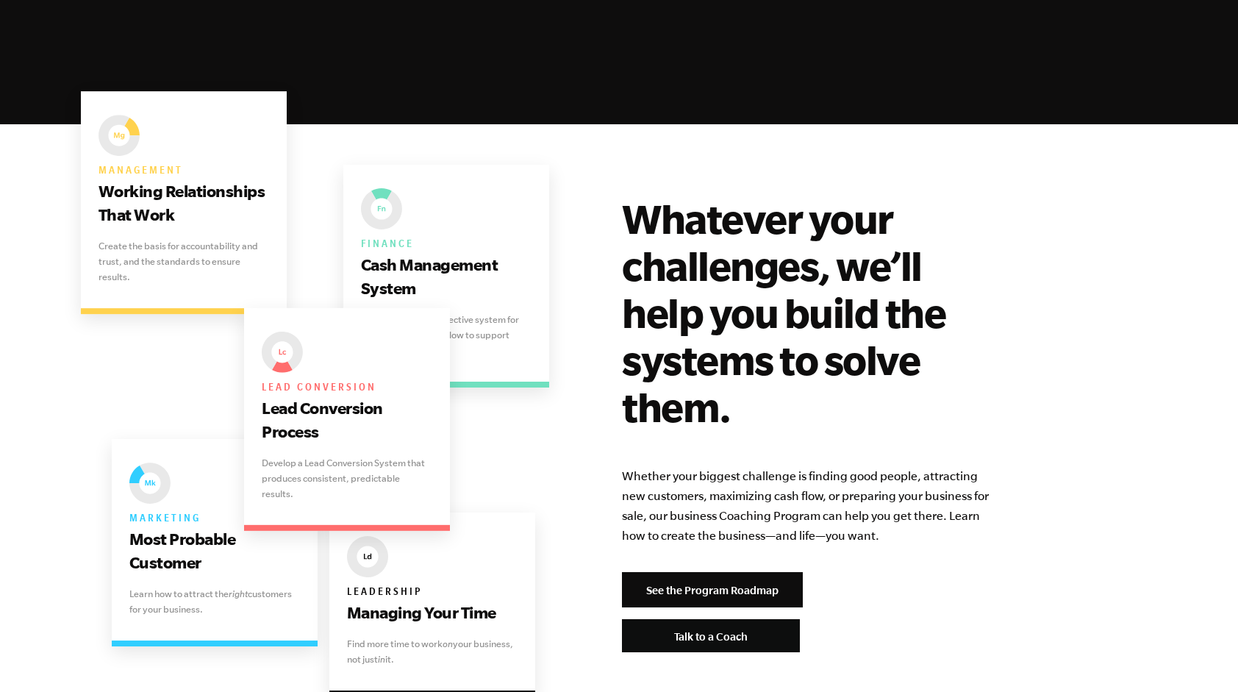
scroll to position [2793, 0]
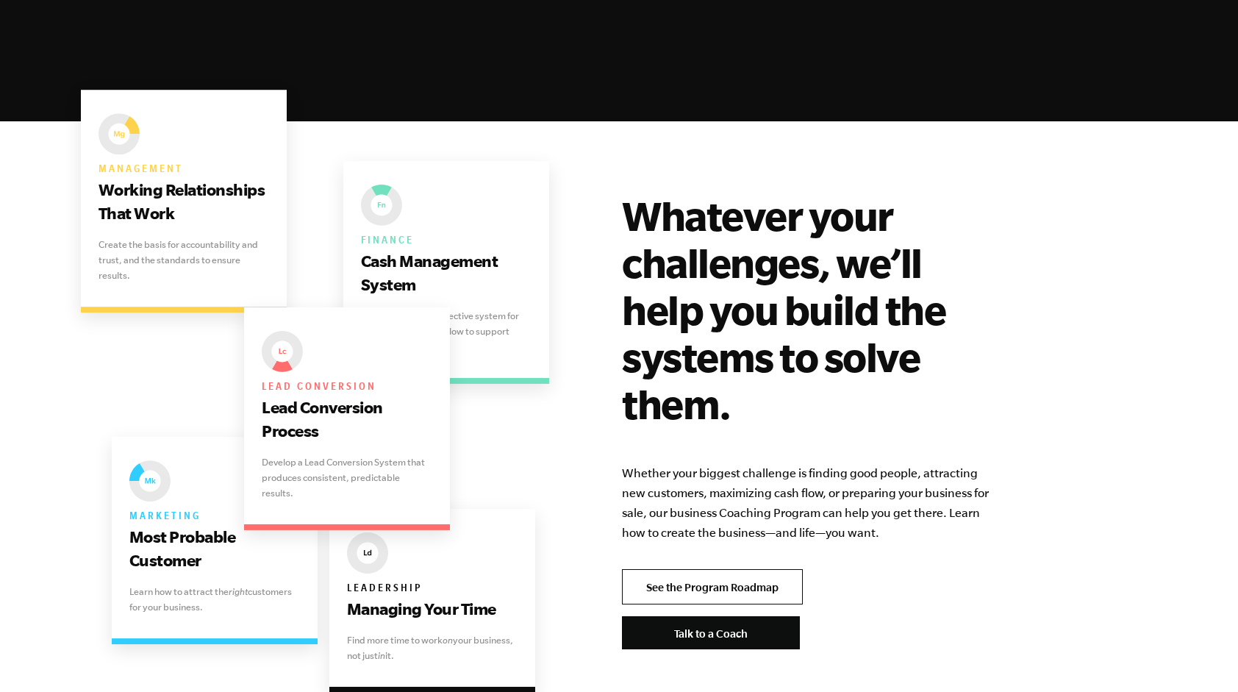
click at [731, 569] on link "See the Program Roadmap" at bounding box center [712, 586] width 181 height 35
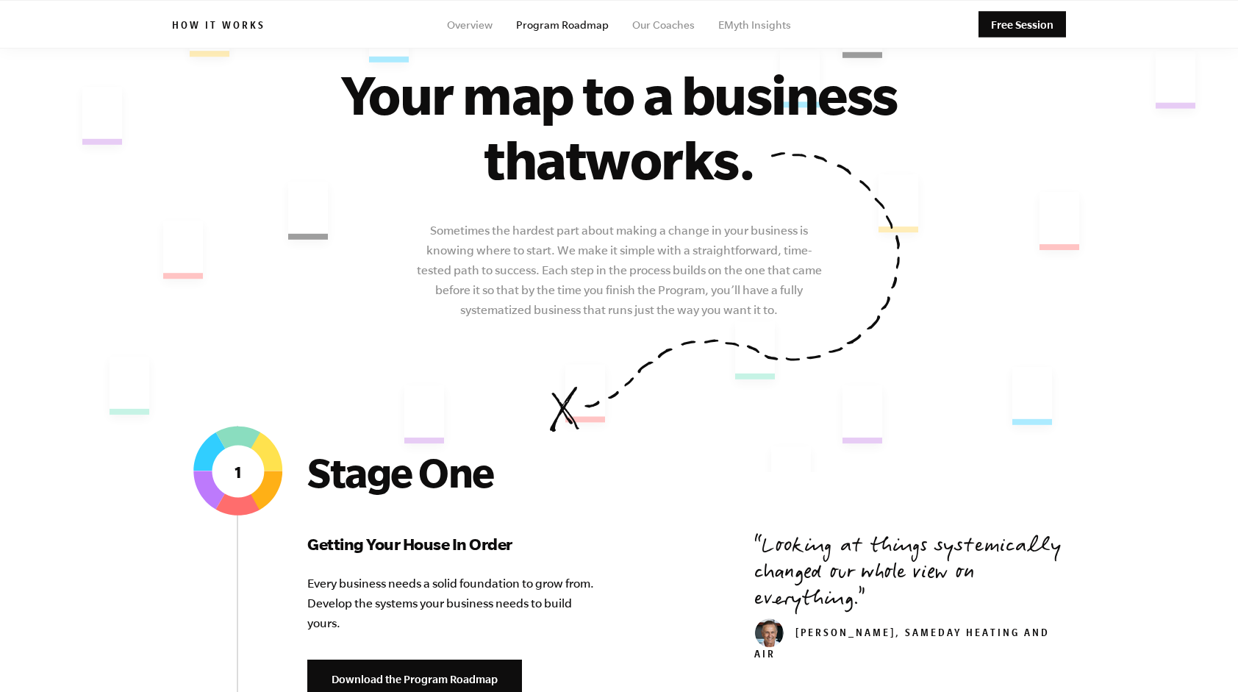
scroll to position [147, 0]
